Goal: Task Accomplishment & Management: Use online tool/utility

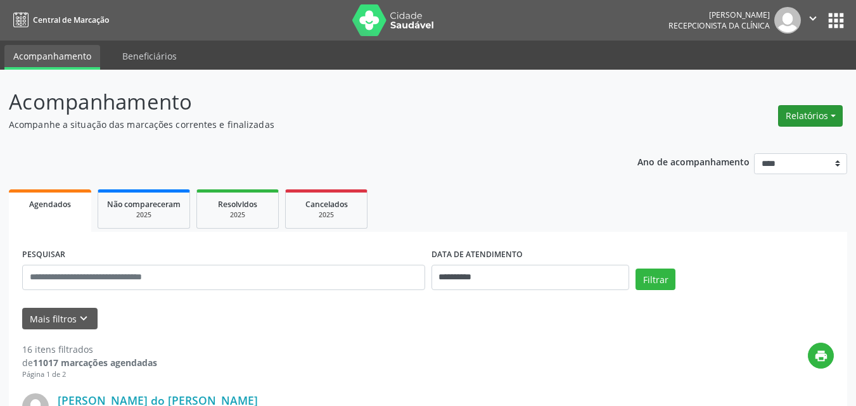
click at [806, 112] on button "Relatórios" at bounding box center [810, 116] width 65 height 22
click at [744, 141] on link "Agendamentos" at bounding box center [775, 143] width 136 height 18
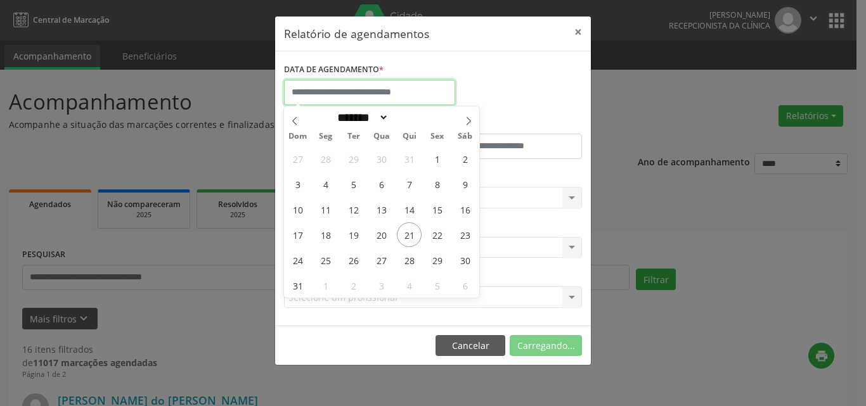
click at [315, 96] on input "text" at bounding box center [369, 92] width 171 height 25
click at [434, 238] on span "22" at bounding box center [437, 234] width 25 height 25
type input "**********"
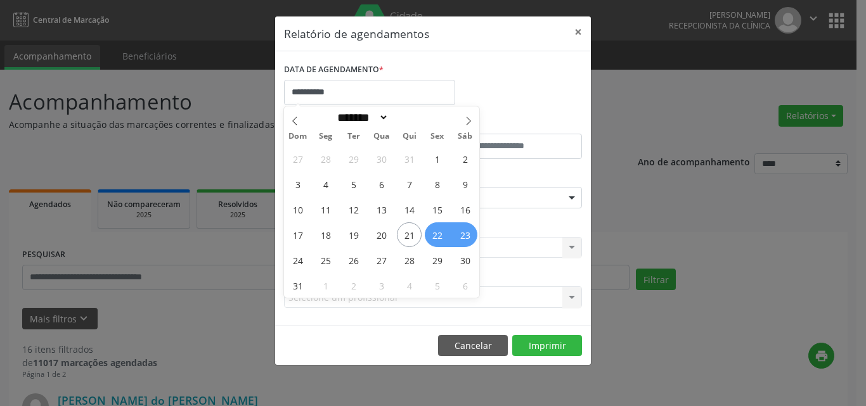
click at [460, 237] on span "23" at bounding box center [465, 234] width 25 height 25
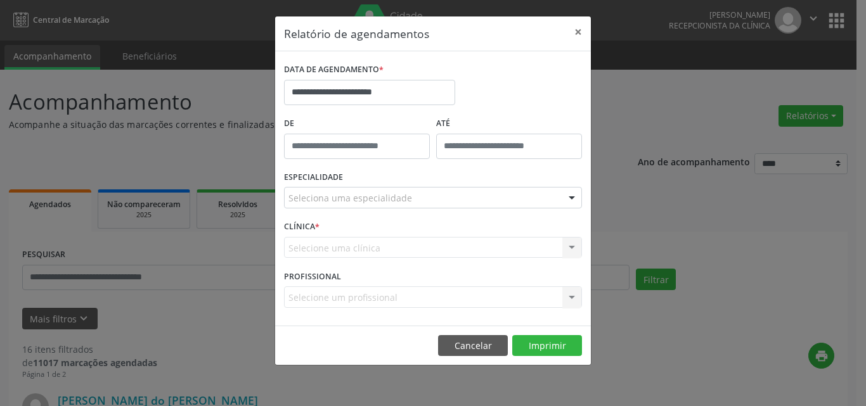
click at [361, 208] on div "ESPECIALIDADE Seleciona uma especialidade Todas as especialidades Alergologia A…" at bounding box center [433, 192] width 304 height 49
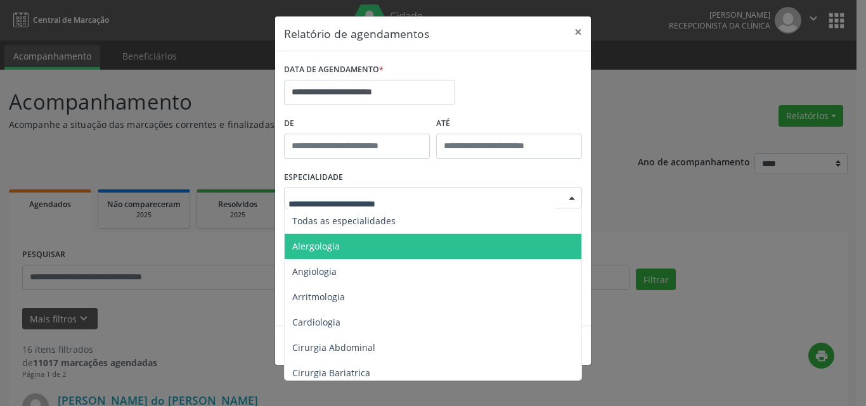
click at [392, 234] on span "Alergologia" at bounding box center [434, 246] width 299 height 25
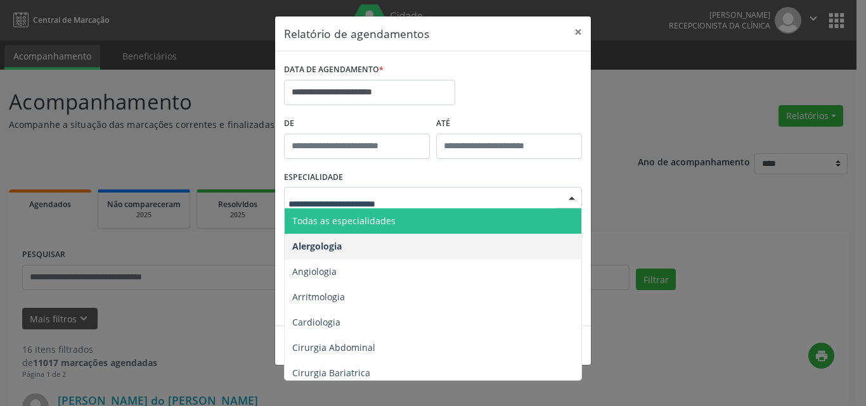
click at [397, 224] on span "Todas as especialidades" at bounding box center [434, 221] width 299 height 25
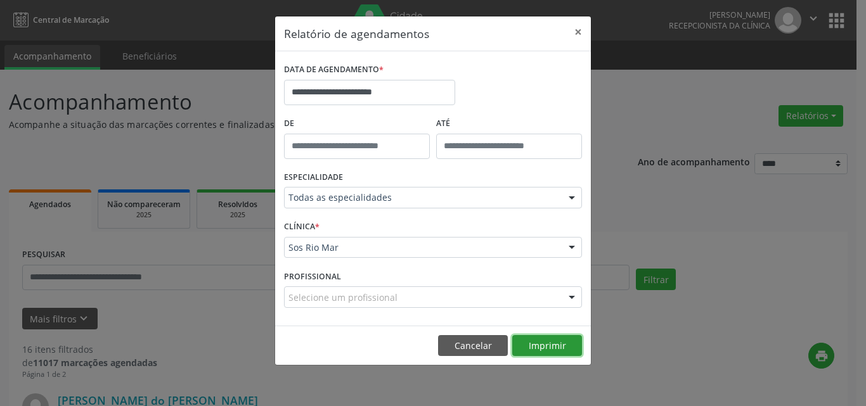
click at [553, 340] on button "Imprimir" at bounding box center [547, 346] width 70 height 22
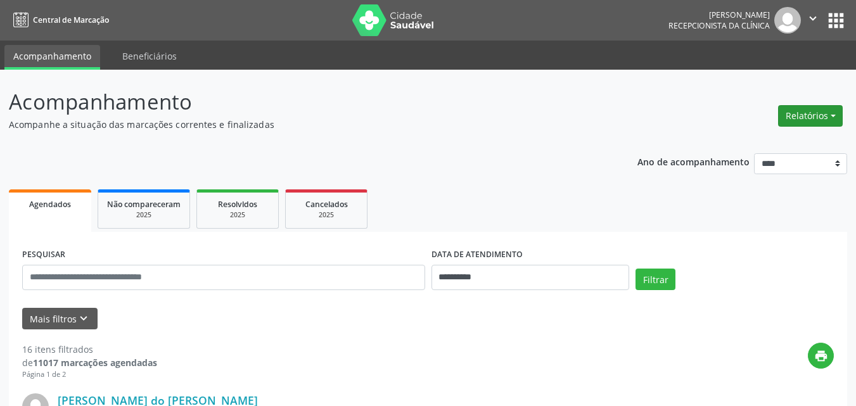
click at [828, 123] on button "Relatórios" at bounding box center [810, 116] width 65 height 22
click at [743, 143] on link "Agendamentos" at bounding box center [775, 143] width 136 height 18
select select "*"
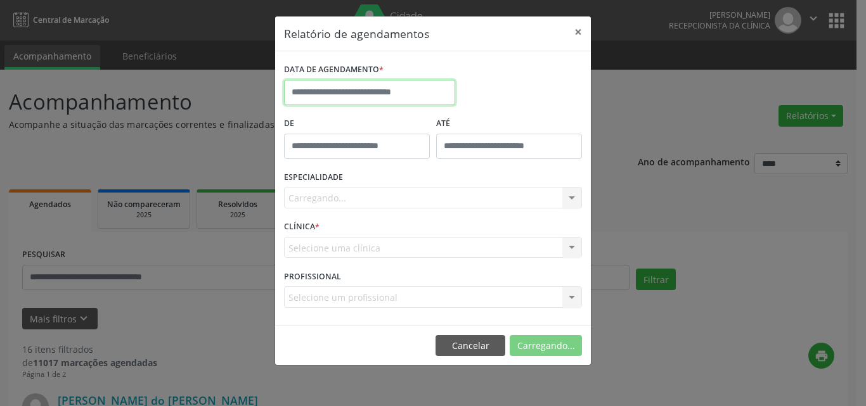
click at [350, 84] on input "text" at bounding box center [369, 92] width 171 height 25
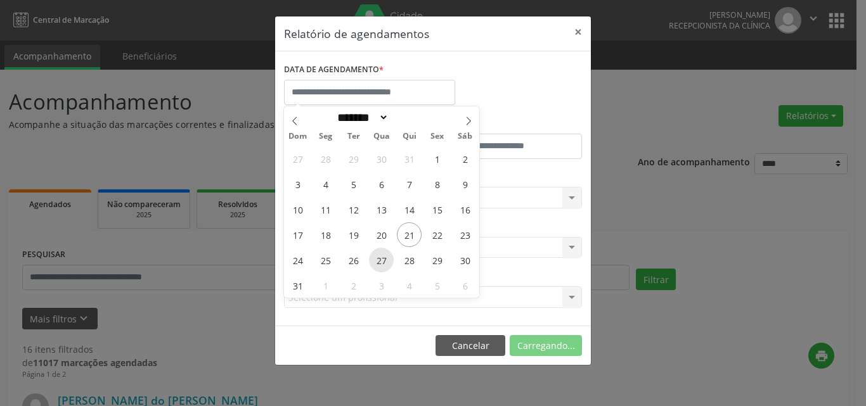
click at [389, 260] on span "27" at bounding box center [381, 260] width 25 height 25
type input "**********"
click at [401, 260] on span "28" at bounding box center [409, 260] width 25 height 25
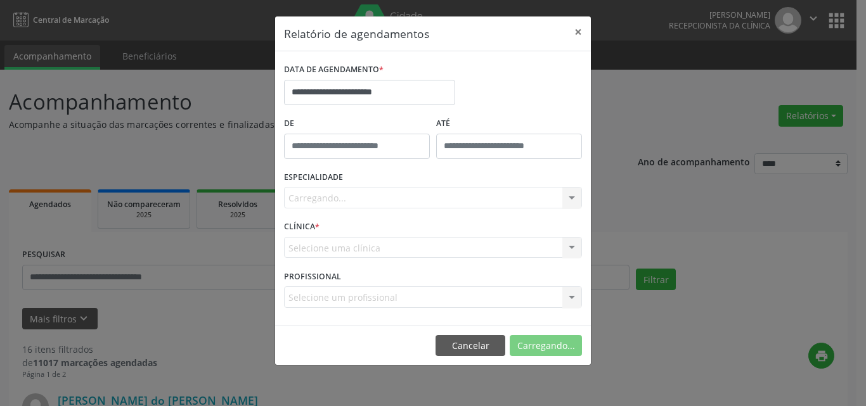
click at [378, 233] on div "CLÍNICA * Selecione uma clínica Nenhum resultado encontrado para: " " Não há ne…" at bounding box center [433, 241] width 304 height 49
click at [369, 199] on div "Carregando... Nenhum resultado encontrado para: " " Não há nenhuma opção para s…" at bounding box center [433, 198] width 298 height 22
click at [389, 255] on div "Selecione uma clínica Nenhum resultado encontrado para: " " Não há nenhuma opçã…" at bounding box center [433, 248] width 298 height 22
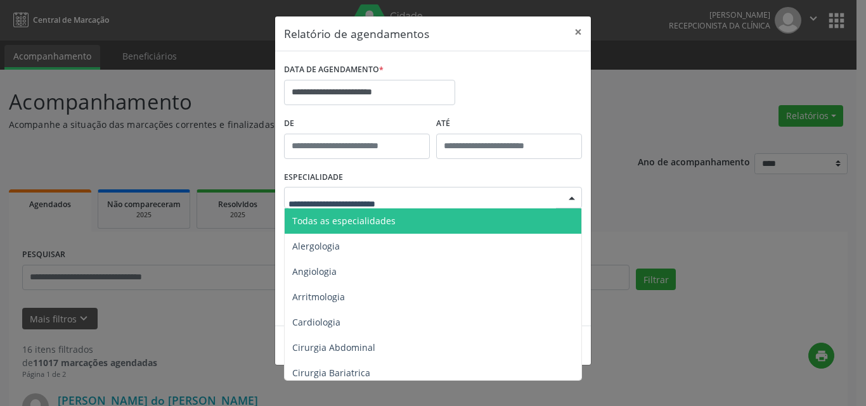
click at [379, 190] on div at bounding box center [433, 198] width 298 height 22
click at [399, 224] on span "Todas as especialidades" at bounding box center [434, 221] width 299 height 25
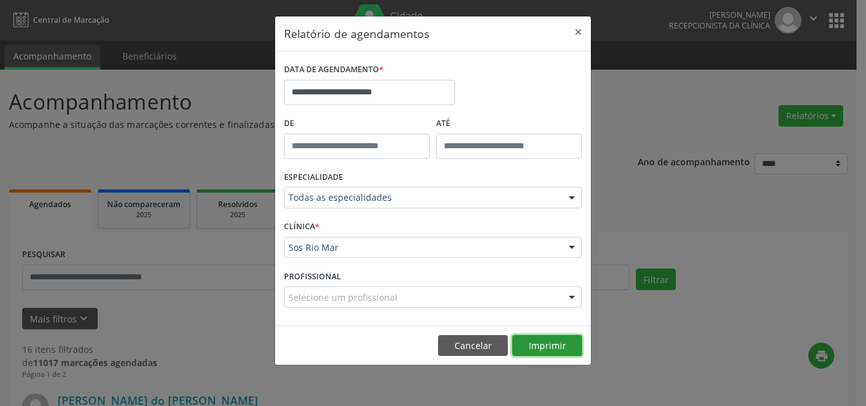
click at [548, 351] on button "Imprimir" at bounding box center [547, 346] width 70 height 22
